Goal: Find specific page/section: Find specific page/section

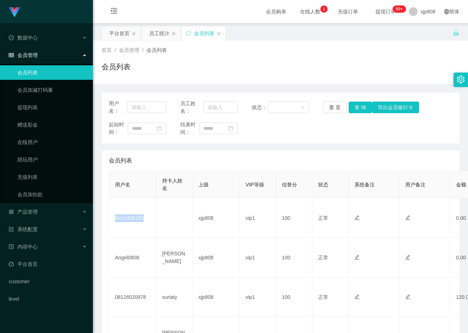
click at [30, 67] on link "会员列表" at bounding box center [52, 72] width 70 height 14
click at [28, 70] on link "会员列表" at bounding box center [52, 72] width 70 height 14
click at [28, 90] on link "会员加减打码量" at bounding box center [52, 90] width 70 height 14
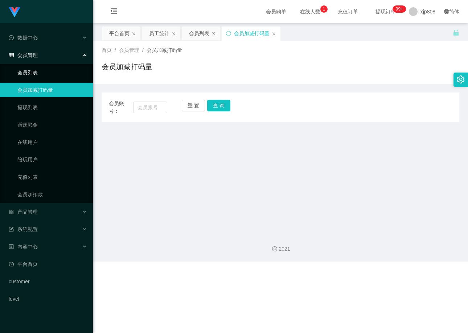
click at [32, 70] on link "会员列表" at bounding box center [52, 72] width 70 height 14
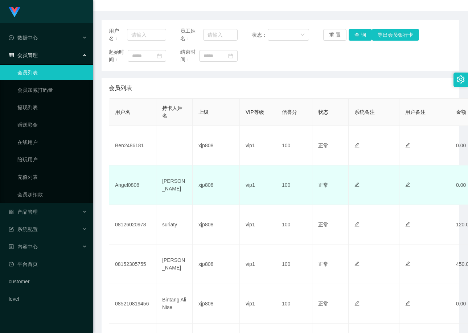
scroll to position [36, 0]
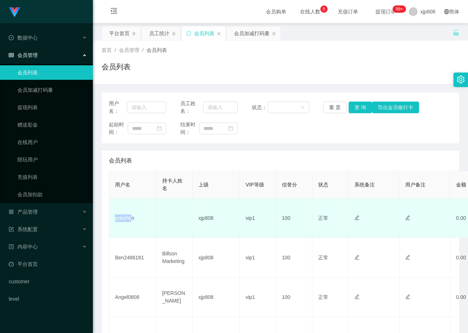
drag, startPoint x: 115, startPoint y: 219, endPoint x: 131, endPoint y: 219, distance: 16.7
click at [131, 219] on td "yokehen" at bounding box center [132, 218] width 47 height 40
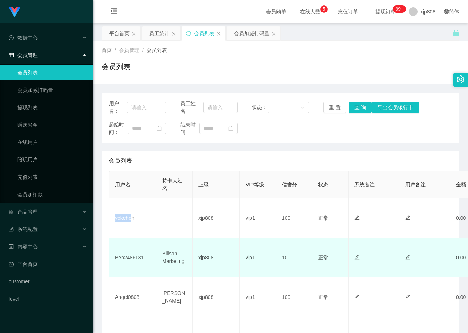
copy td "yokehe"
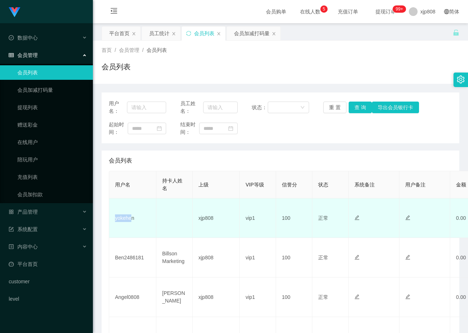
click at [132, 227] on td "yokehen" at bounding box center [132, 218] width 47 height 40
drag, startPoint x: 110, startPoint y: 219, endPoint x: 135, endPoint y: 219, distance: 25.0
click at [135, 219] on td "yokehen" at bounding box center [132, 218] width 47 height 40
copy td "yokehen"
